Goal: Transaction & Acquisition: Purchase product/service

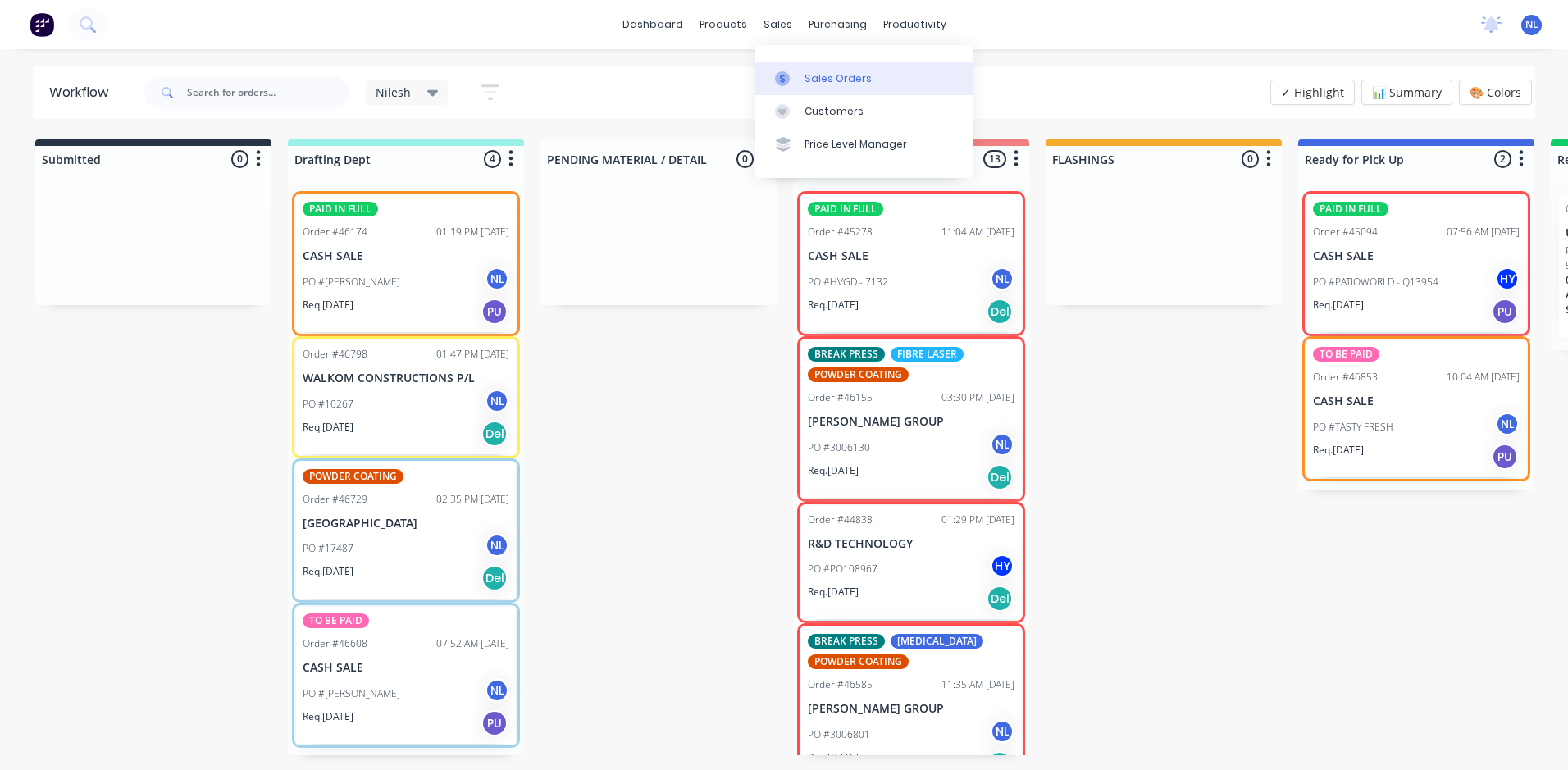
click at [835, 82] on div "Sales Orders" at bounding box center [838, 79] width 67 height 15
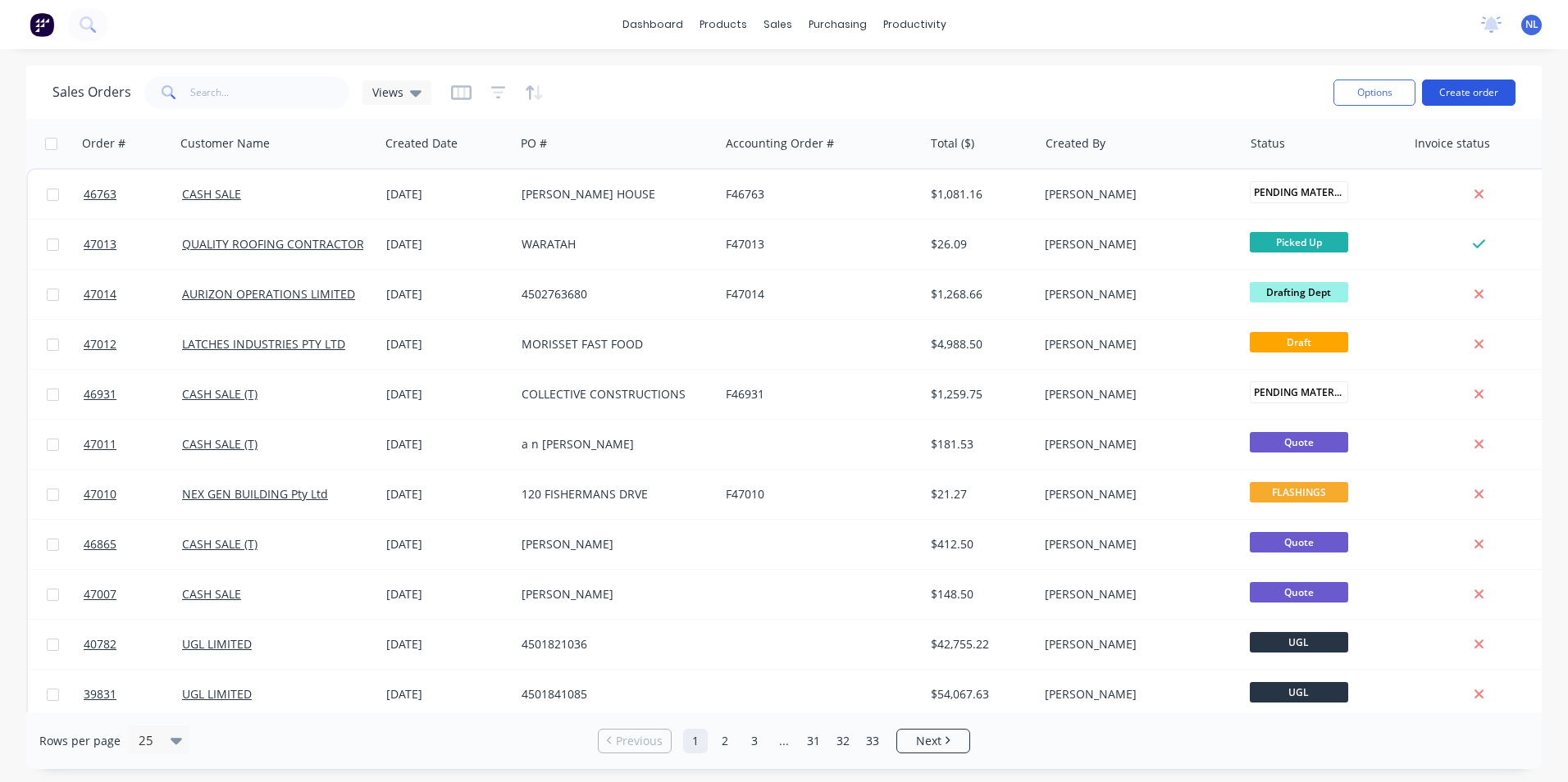
click at [1445, 90] on button "Create order" at bounding box center [1469, 92] width 93 height 26
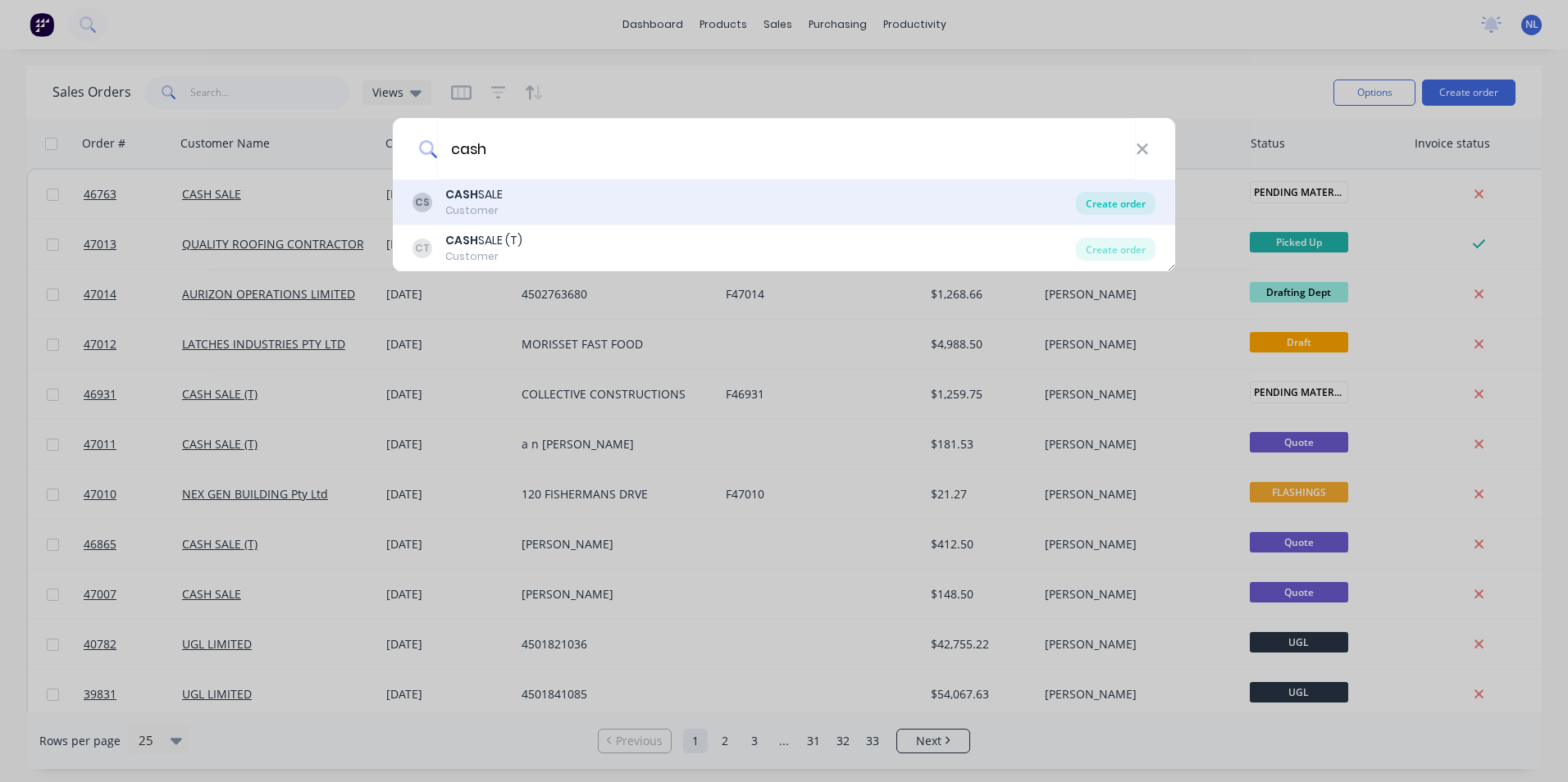
type input "cash"
click at [1106, 196] on div "Create order" at bounding box center [1116, 203] width 79 height 23
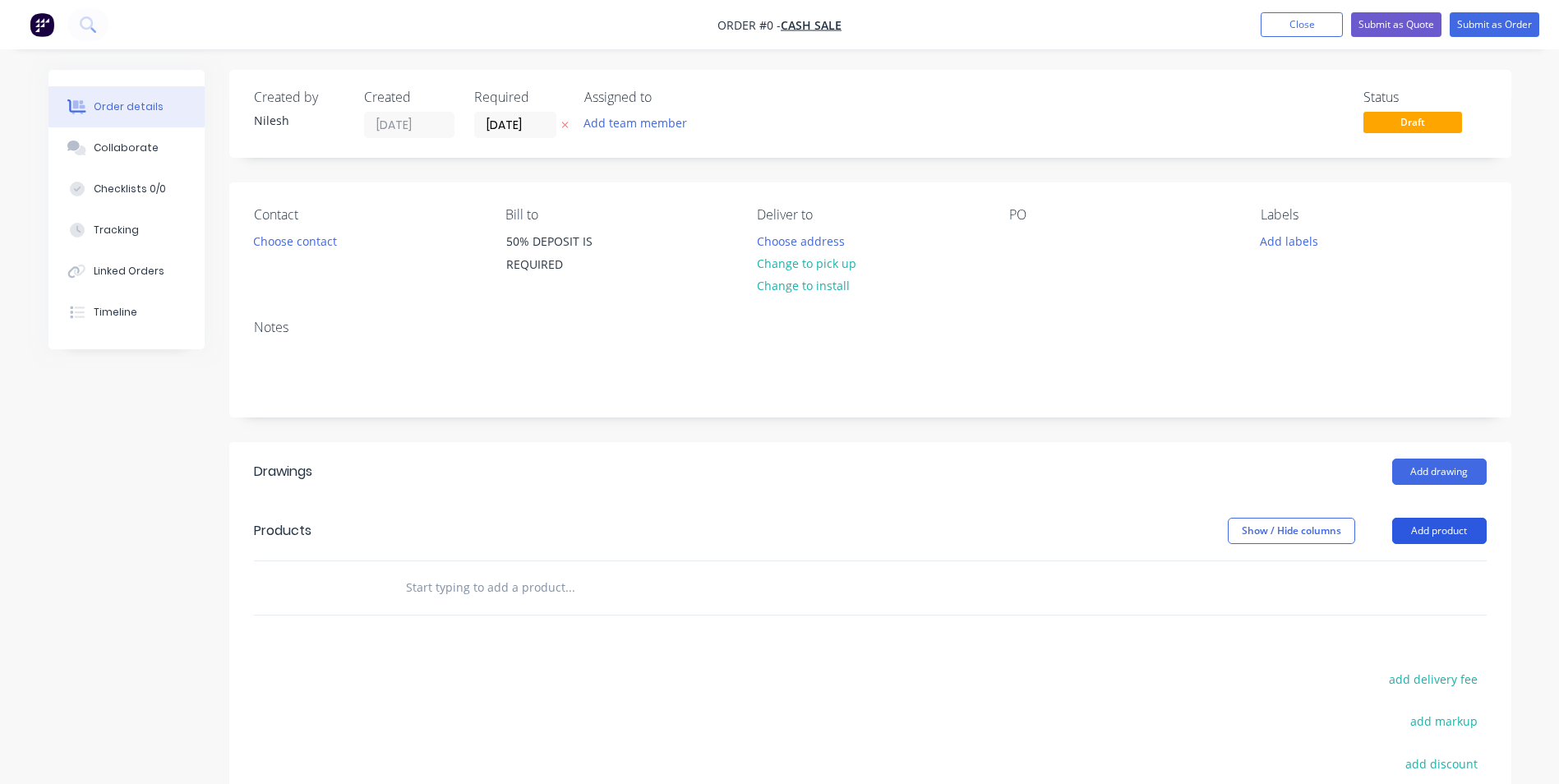
click at [1429, 533] on button "Add product" at bounding box center [1440, 530] width 95 height 26
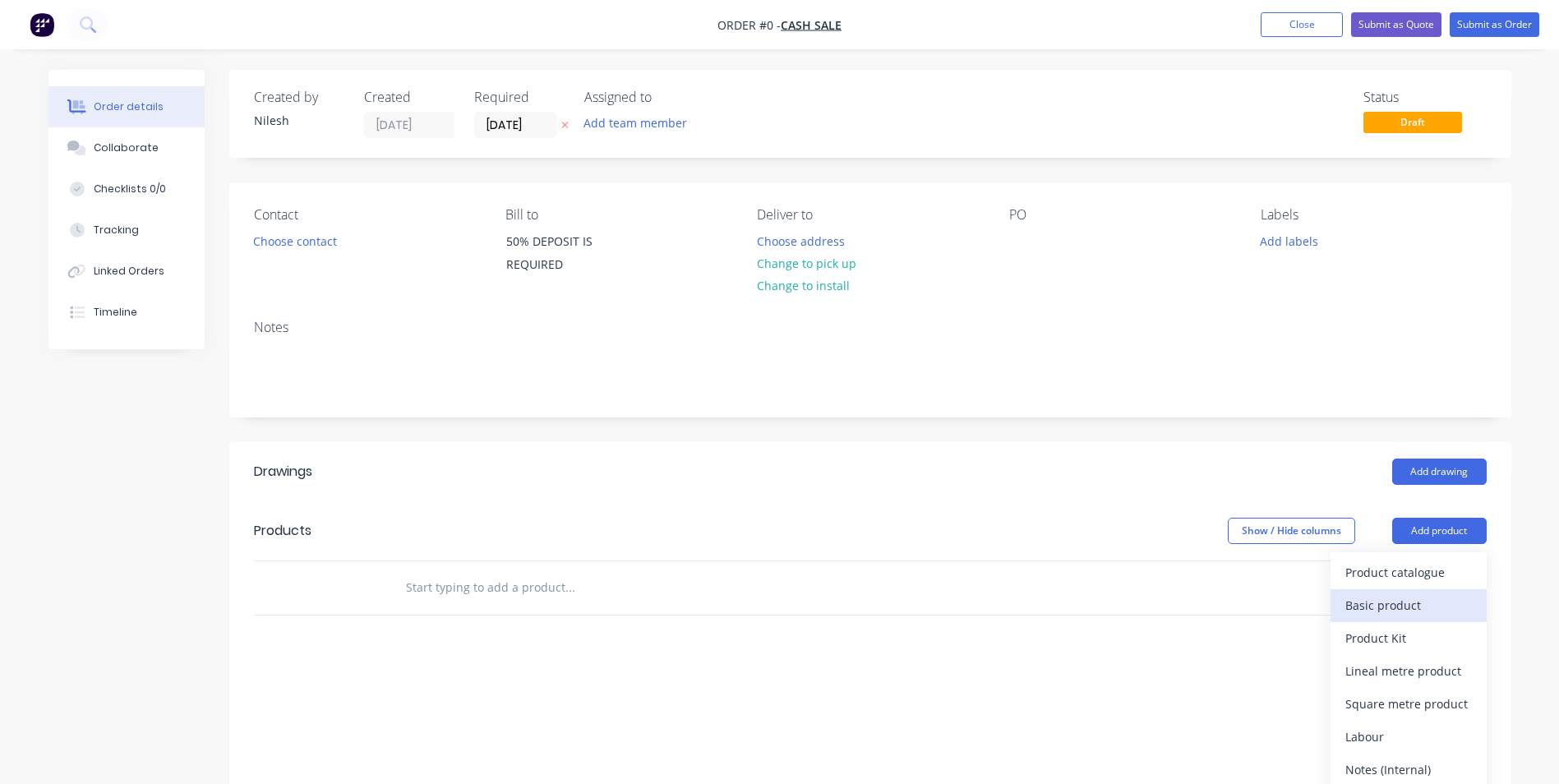
click at [1438, 599] on div "Basic product" at bounding box center [1409, 605] width 127 height 24
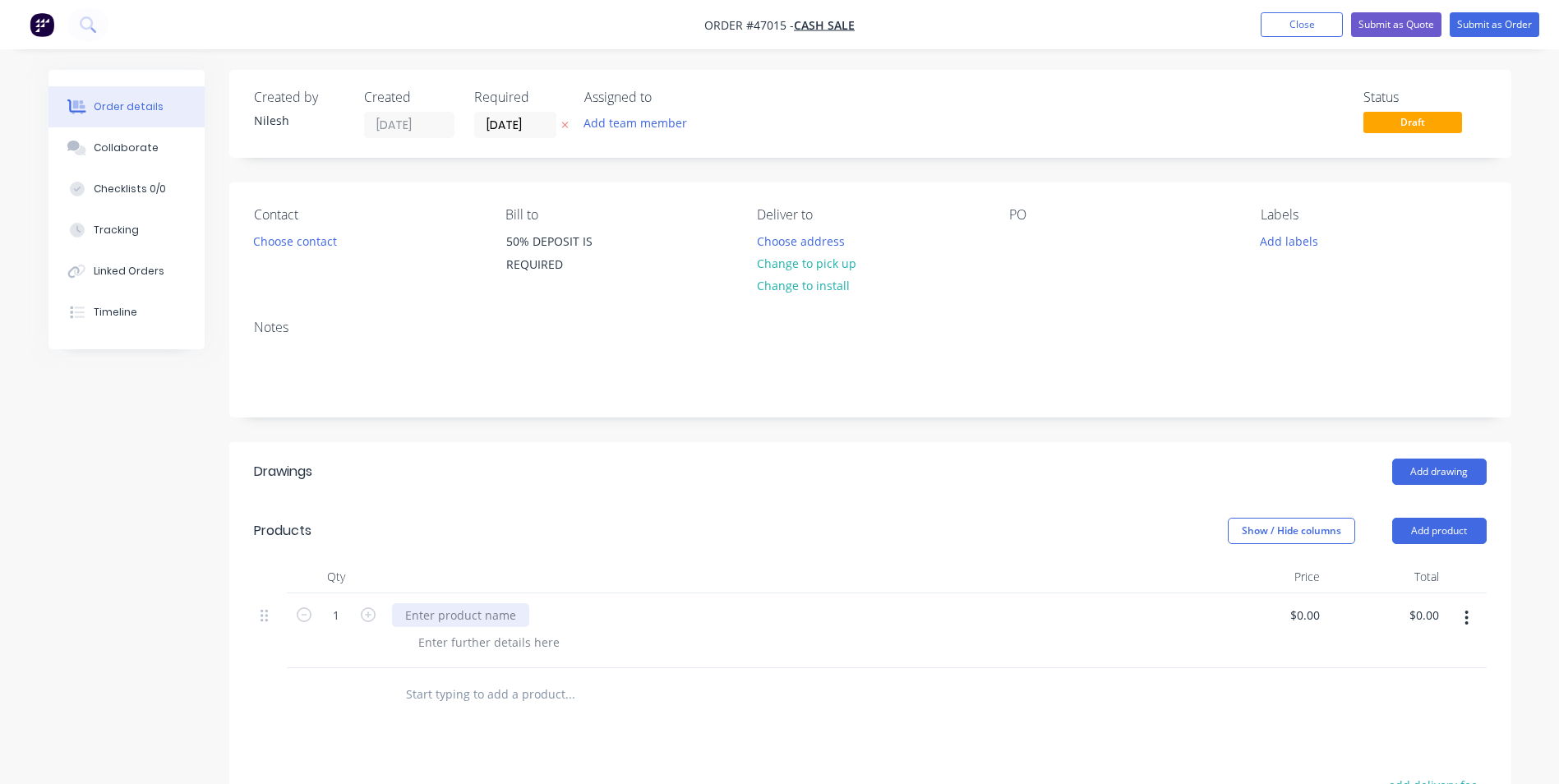
click at [480, 613] on div at bounding box center [461, 615] width 138 height 24
click at [1425, 614] on input "0.00" at bounding box center [1426, 615] width 38 height 24
type input "4740"
type input "$4,740.00"
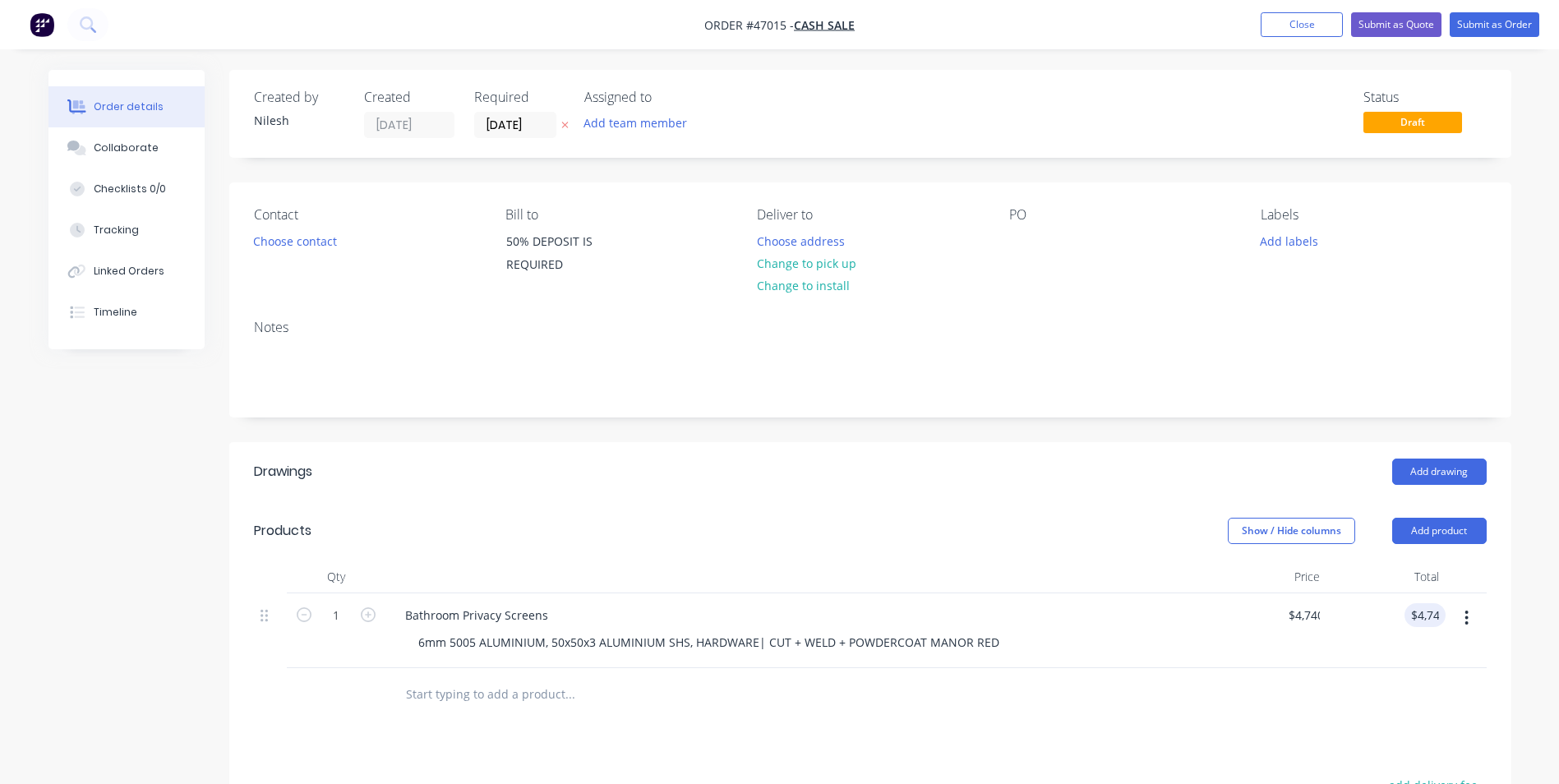
click at [1258, 659] on div "$4,740.00 $0.00" at bounding box center [1267, 630] width 119 height 75
click at [285, 248] on button "Choose contact" at bounding box center [295, 241] width 101 height 22
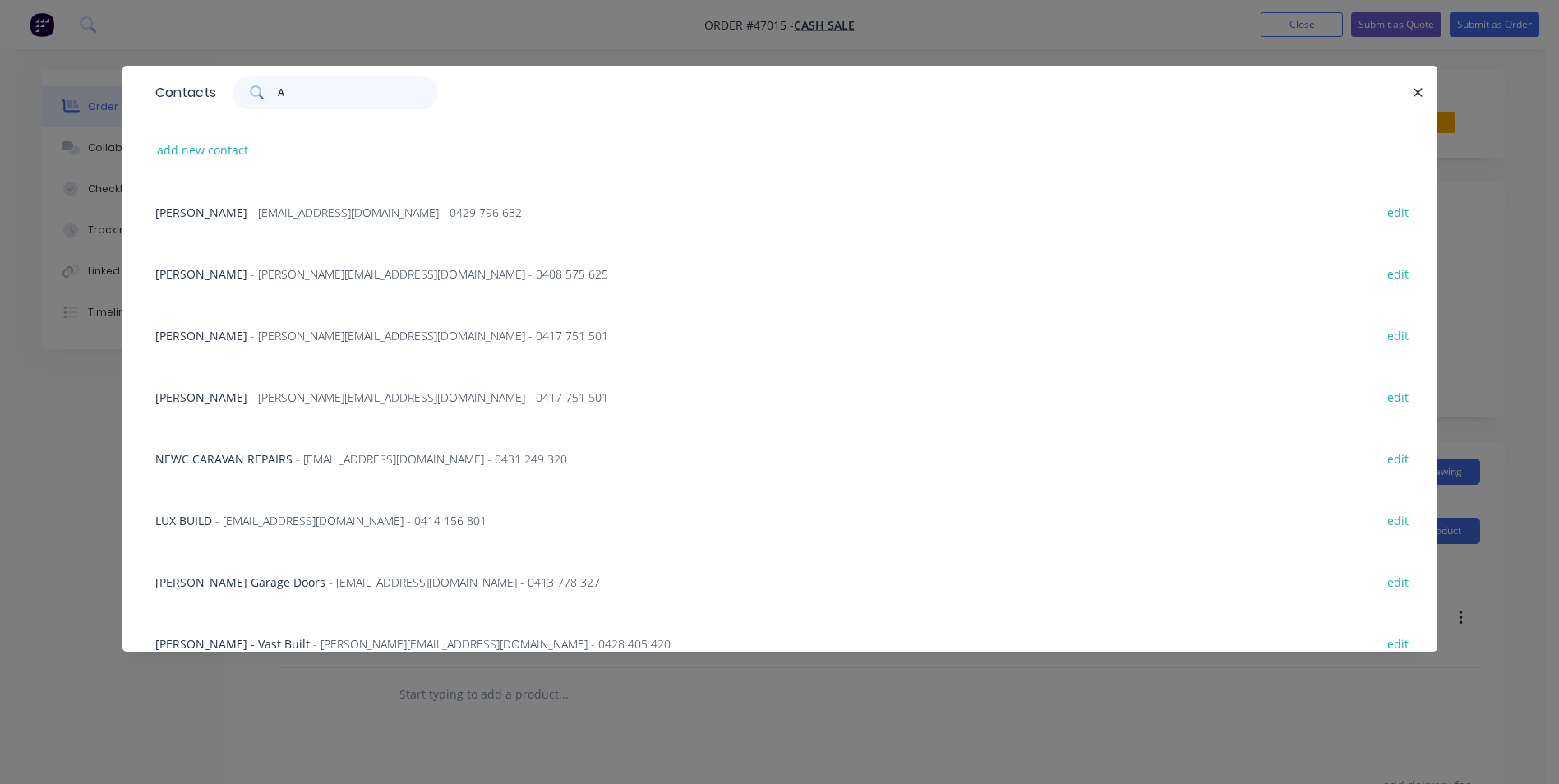
click at [376, 97] on input "A" at bounding box center [358, 93] width 160 height 33
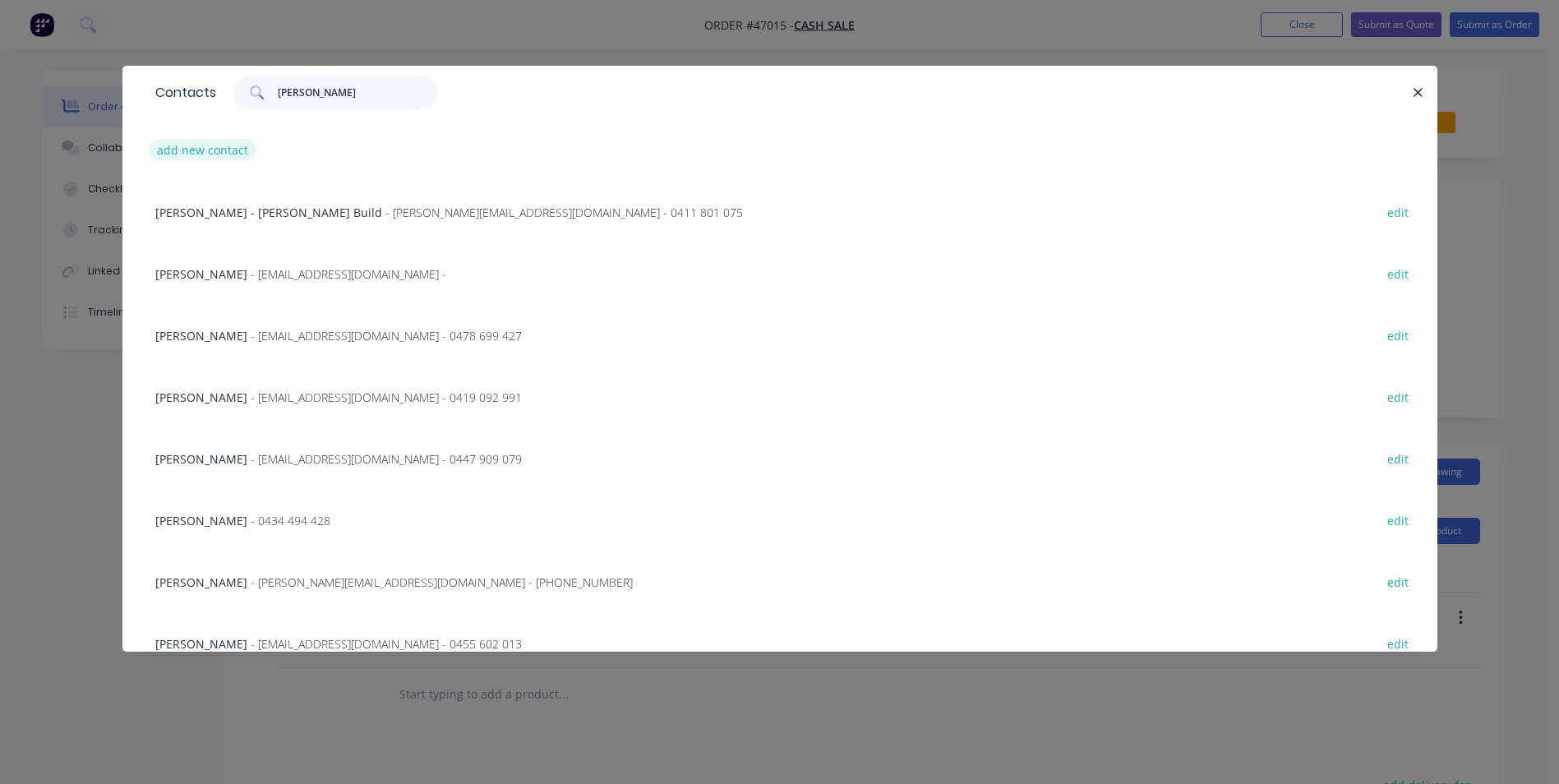
type input "[PERSON_NAME]"
click at [237, 152] on button "add new contact" at bounding box center [203, 150] width 109 height 22
select select "AU"
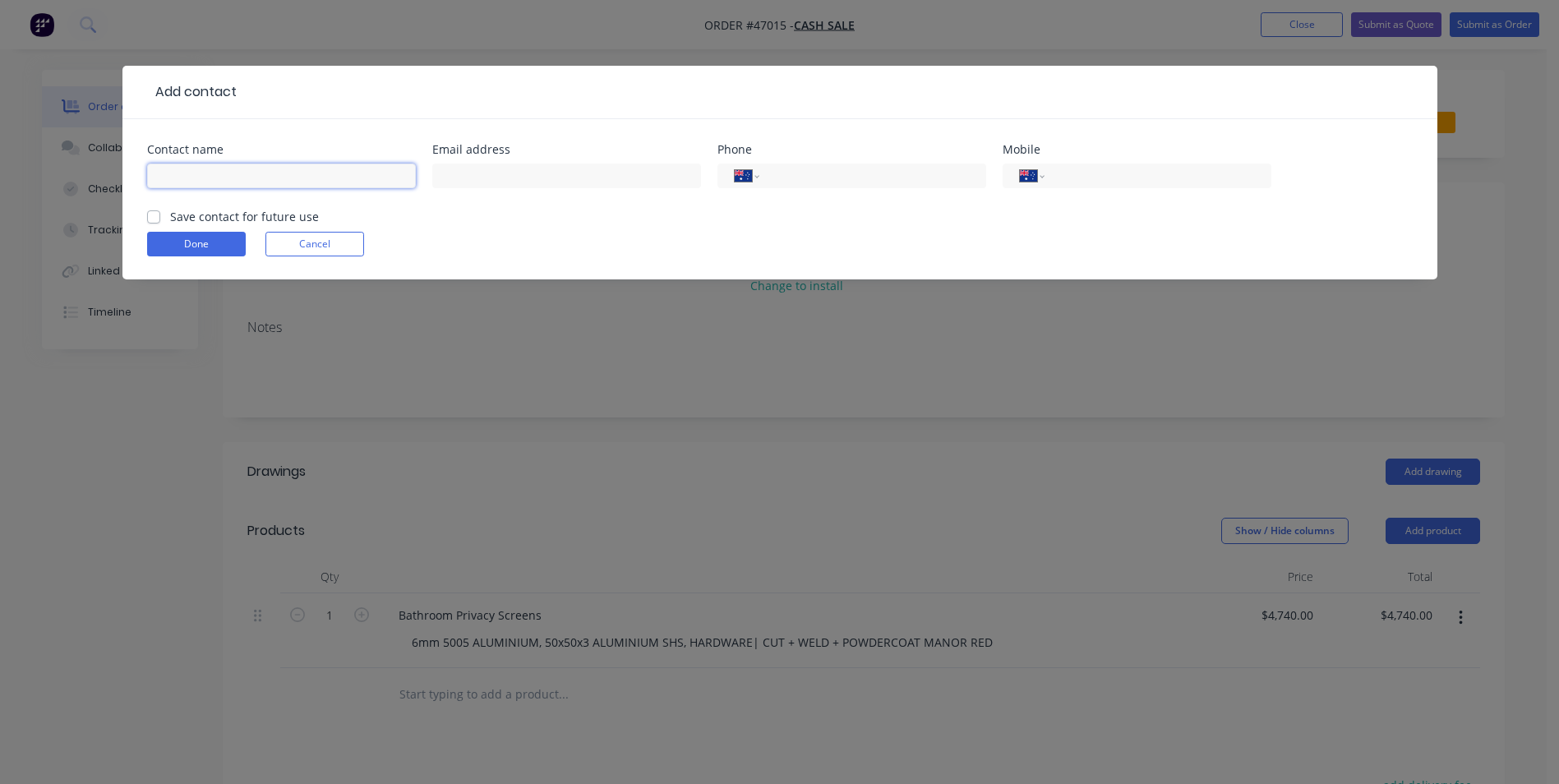
click at [358, 184] on input "text" at bounding box center [281, 176] width 268 height 24
type input "a"
type input "[PERSON_NAME]"
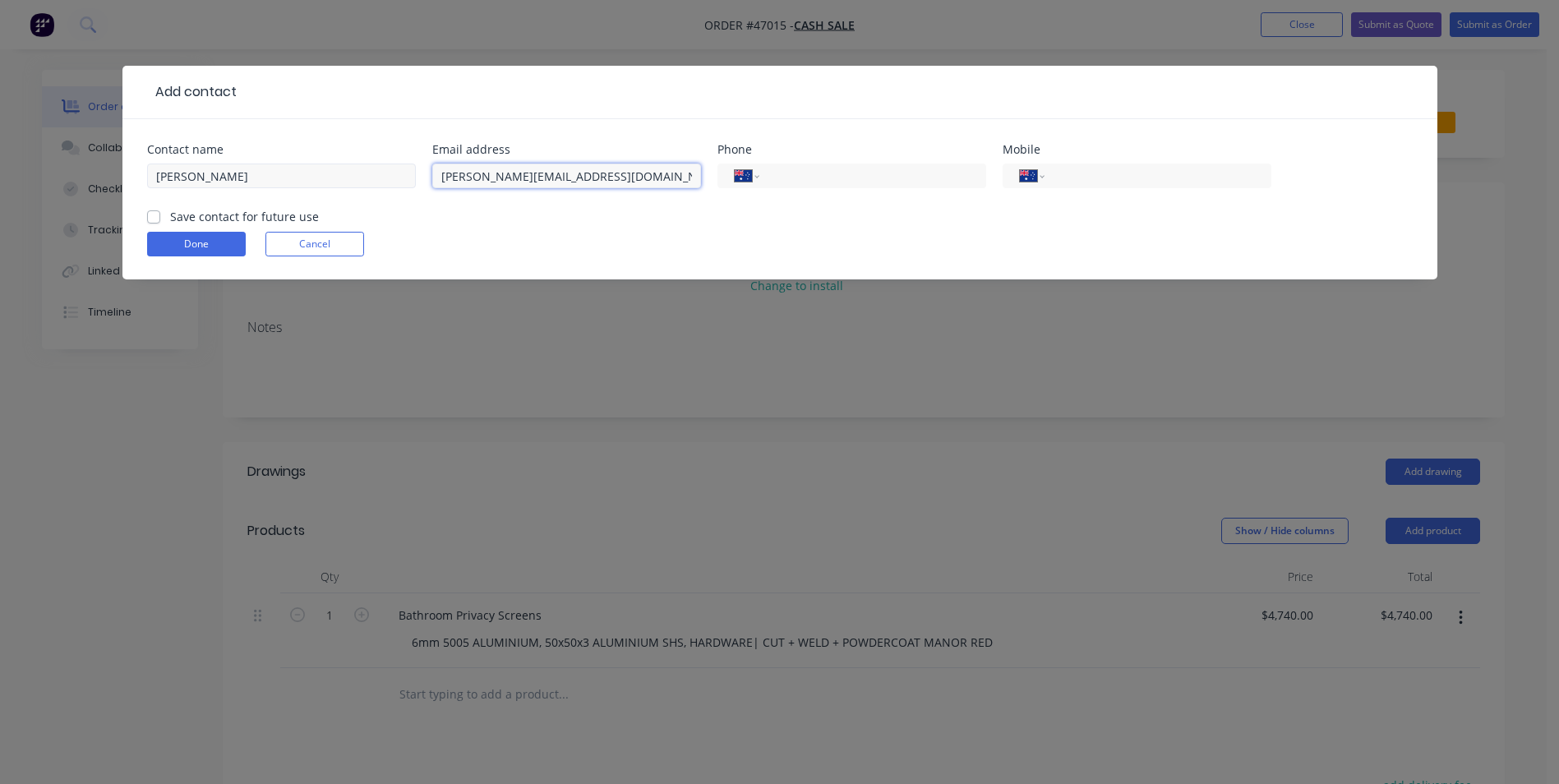
type input "[PERSON_NAME][EMAIL_ADDRESS][DOMAIN_NAME]"
click at [1110, 169] on input "tel" at bounding box center [1155, 176] width 198 height 19
click at [1203, 172] on input "tel" at bounding box center [1155, 176] width 198 height 19
paste input "0401 175 403"
type input "0401 175 403"
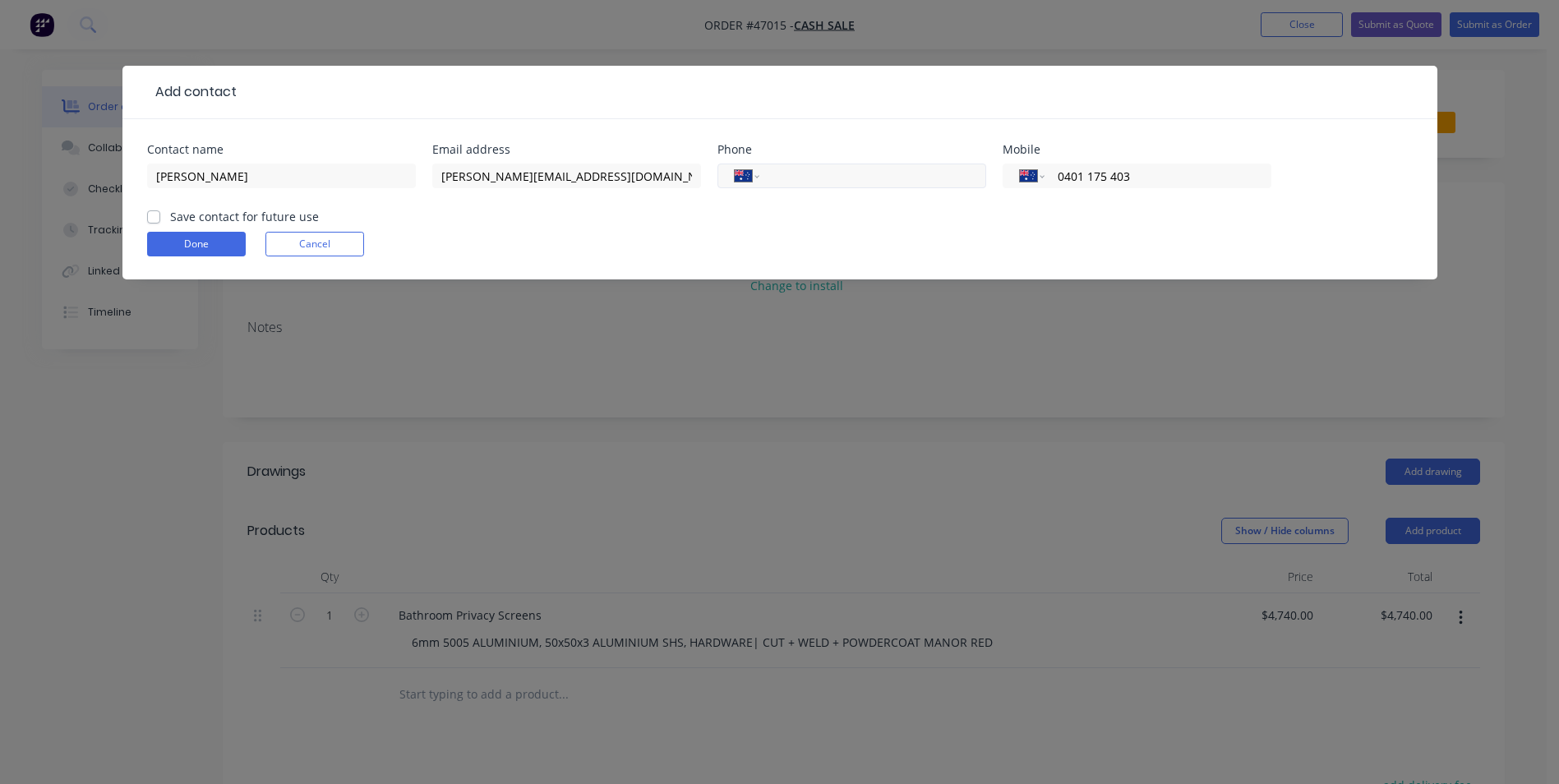
drag, startPoint x: 919, startPoint y: 172, endPoint x: 890, endPoint y: 177, distance: 29.4
click at [919, 172] on input "tel" at bounding box center [869, 176] width 198 height 19
click at [208, 224] on label "Save contact for future use" at bounding box center [245, 216] width 149 height 17
click at [160, 224] on input "Save contact for future use" at bounding box center [154, 215] width 14 height 16
checkbox input "true"
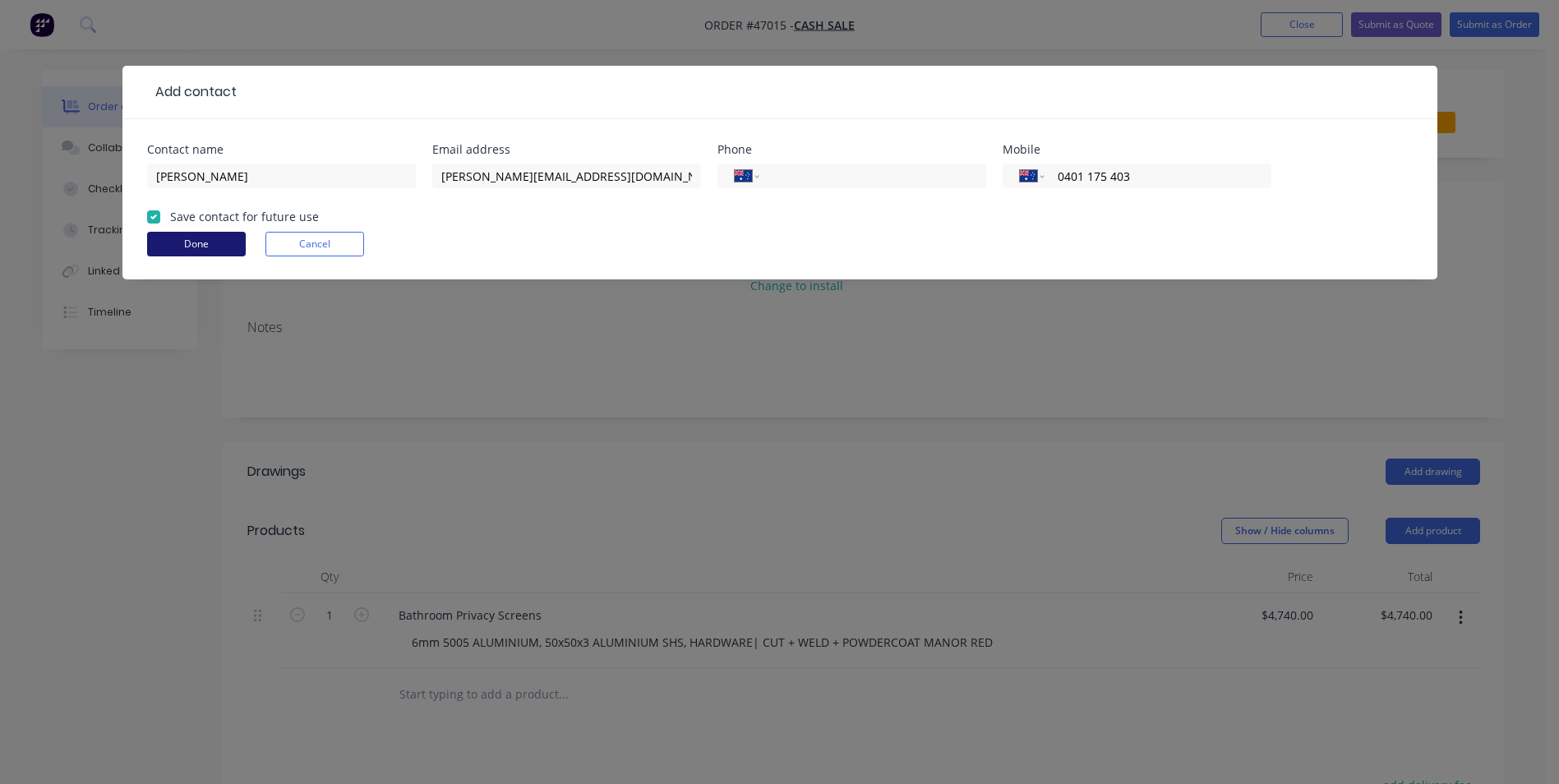
click at [214, 239] on button "Done" at bounding box center [196, 244] width 99 height 24
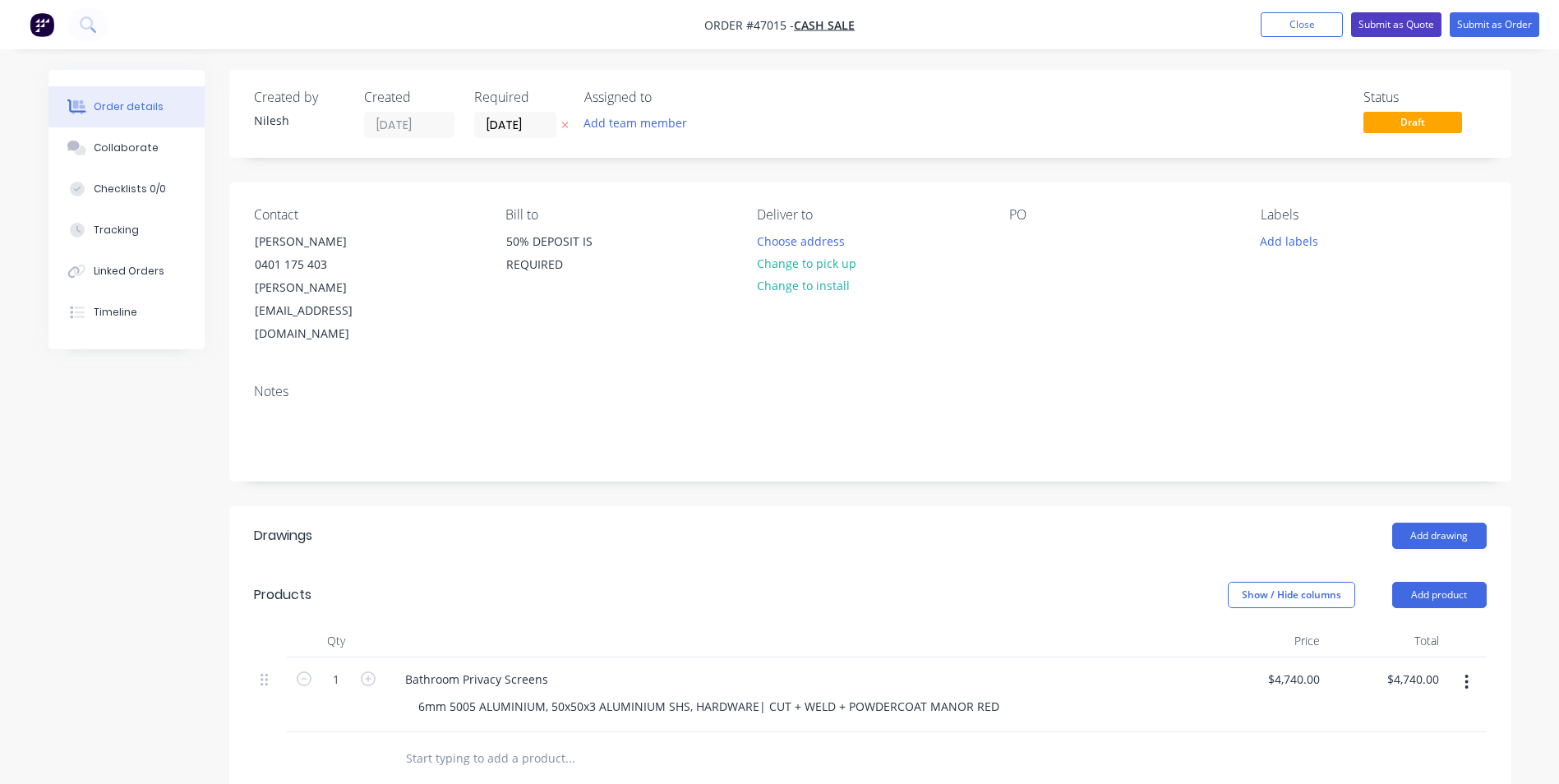
click at [1431, 20] on button "Submit as Quote" at bounding box center [1396, 24] width 90 height 24
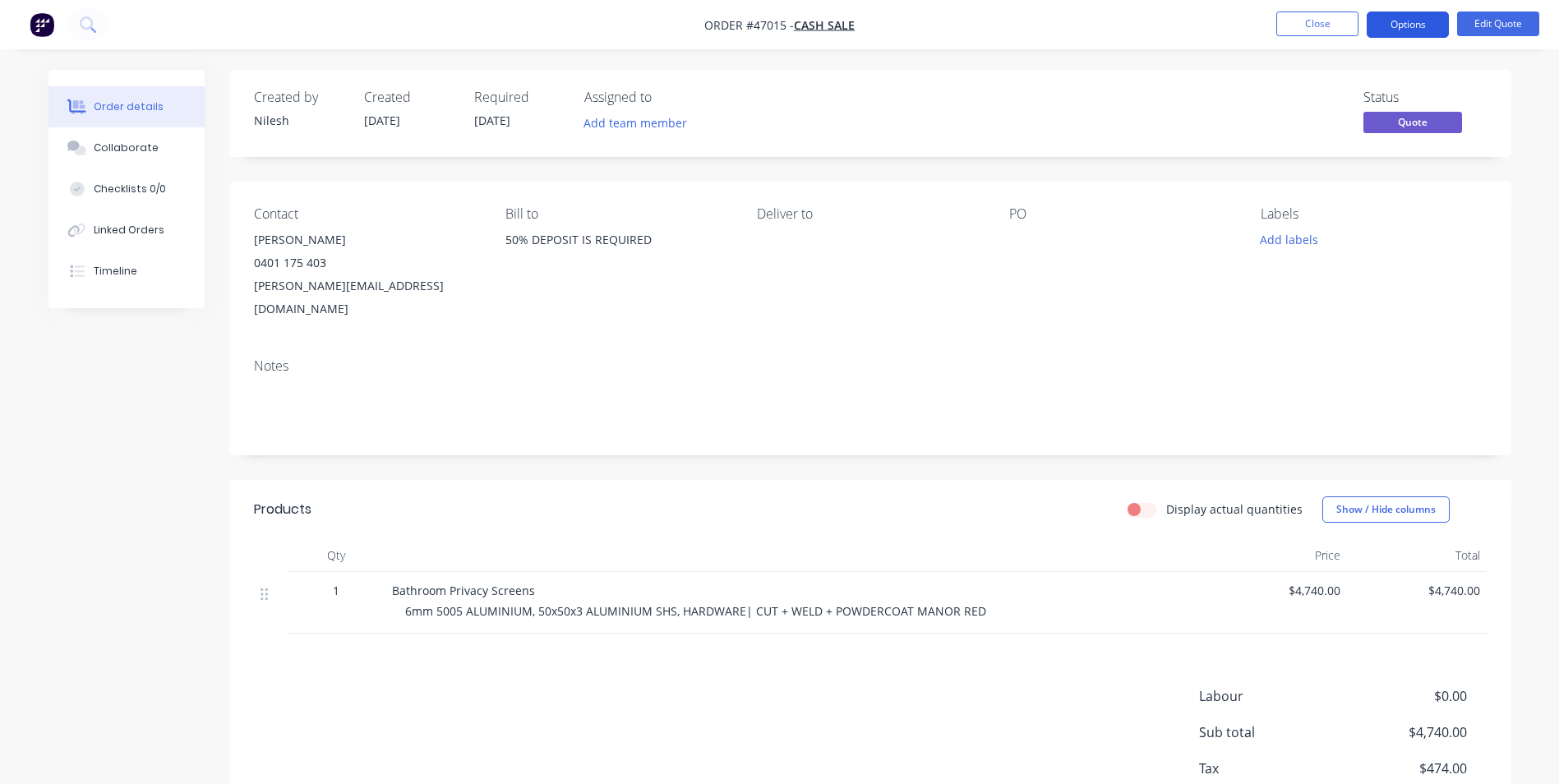
click at [1440, 28] on button "Options" at bounding box center [1407, 24] width 82 height 26
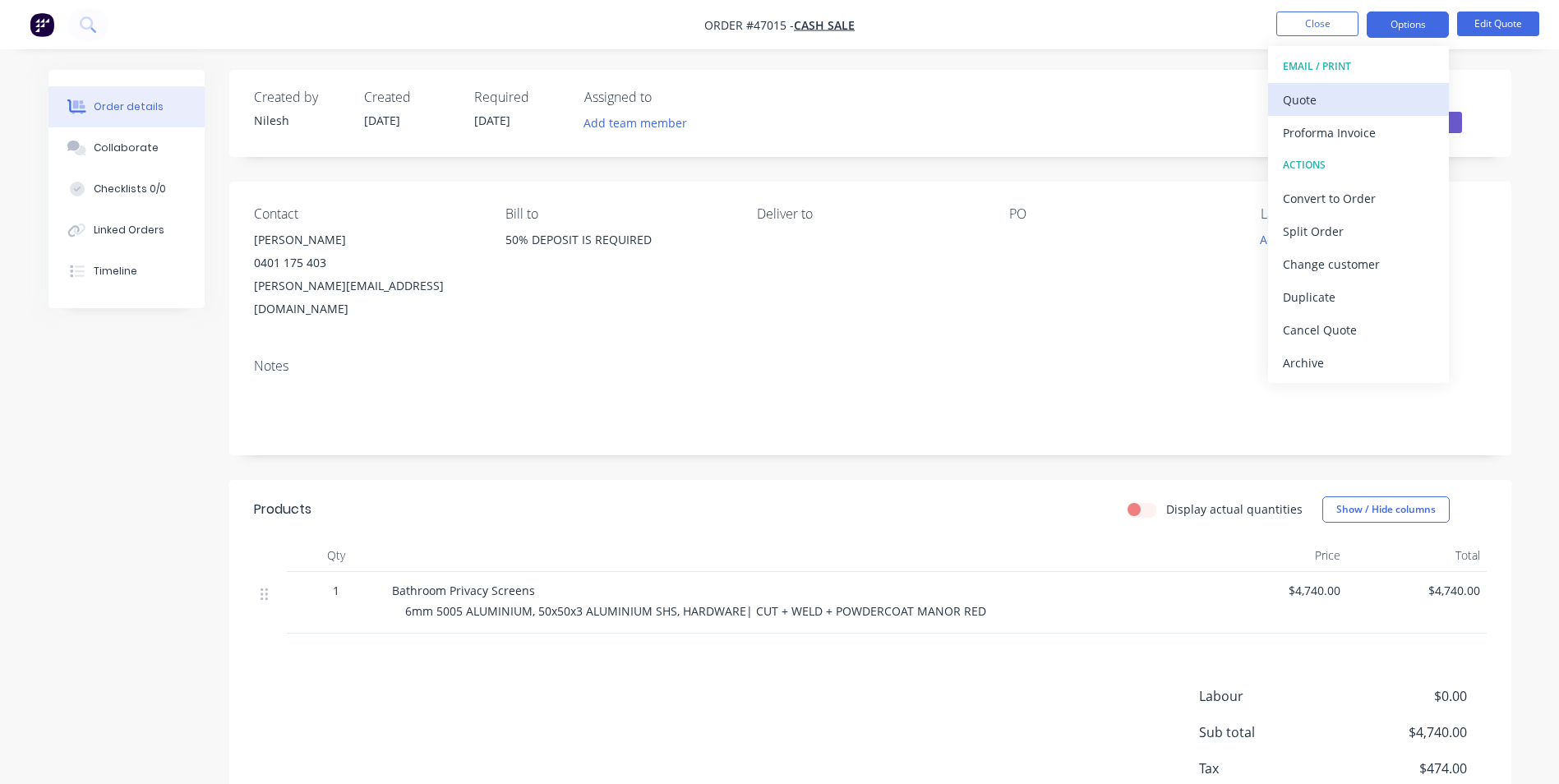
click at [1349, 100] on div "Quote" at bounding box center [1358, 100] width 151 height 24
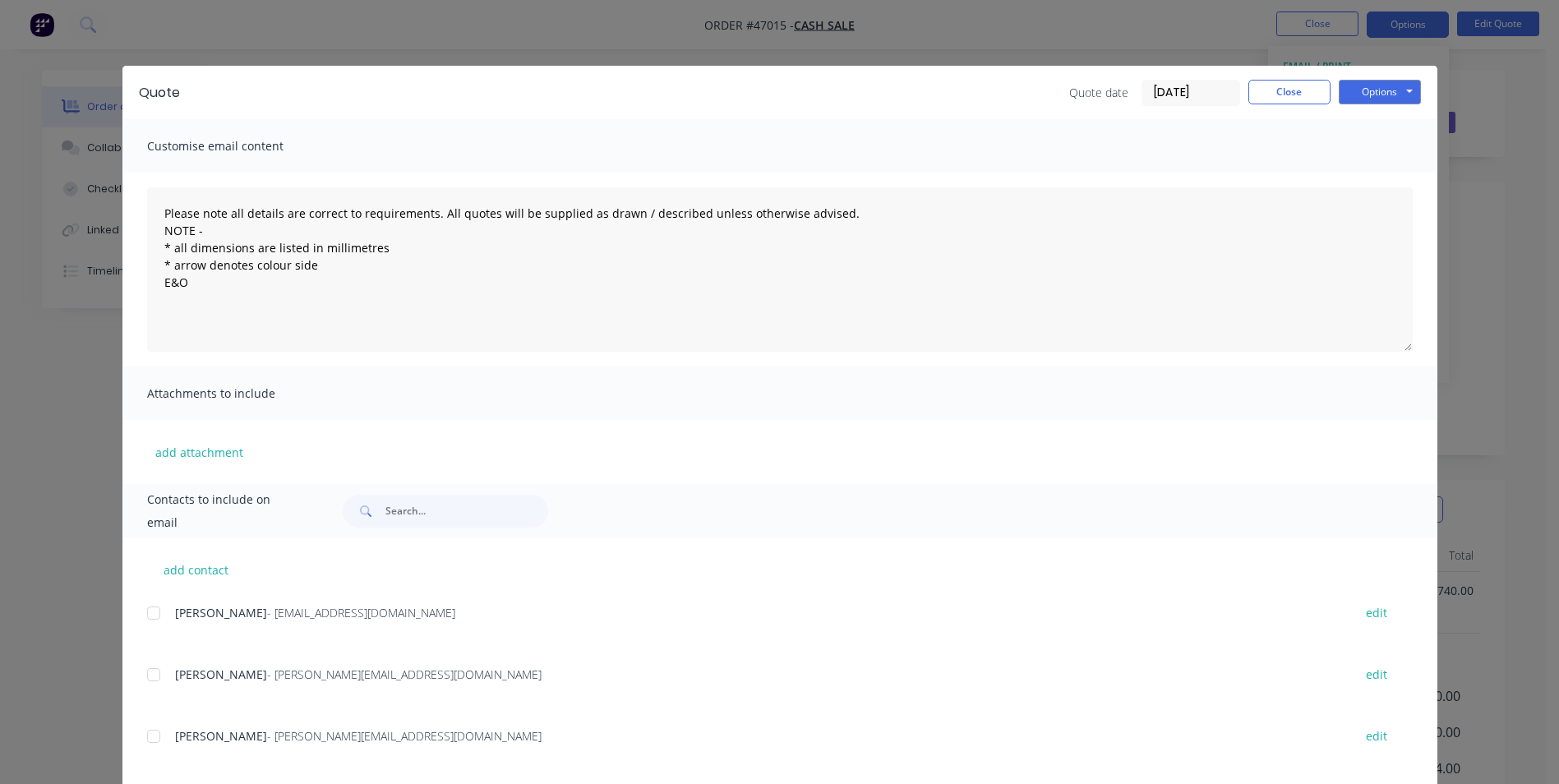
click at [1379, 74] on div "Quote Quote date [DATE] Close Options Preview Print Email" at bounding box center [780, 92] width 1315 height 53
click at [1379, 81] on button "Options" at bounding box center [1379, 91] width 82 height 24
click at [1371, 138] on button "Print" at bounding box center [1391, 149] width 106 height 27
